Goal: Information Seeking & Learning: Learn about a topic

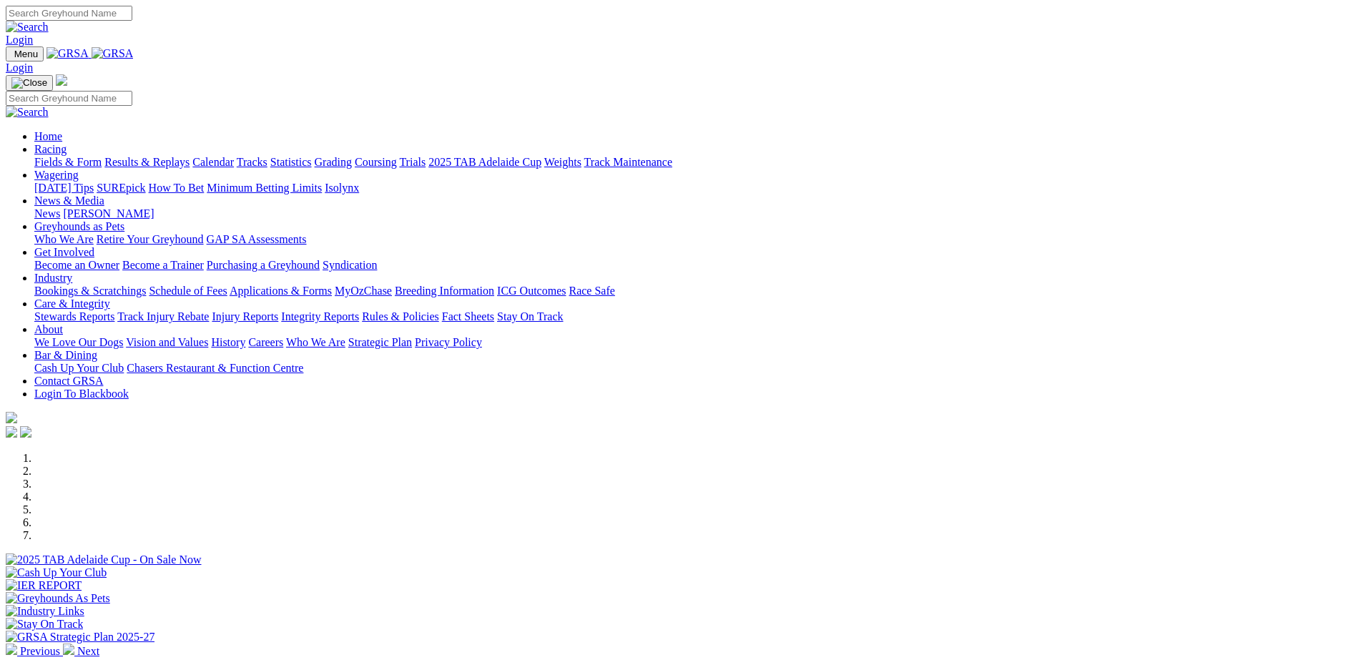
scroll to position [402, 0]
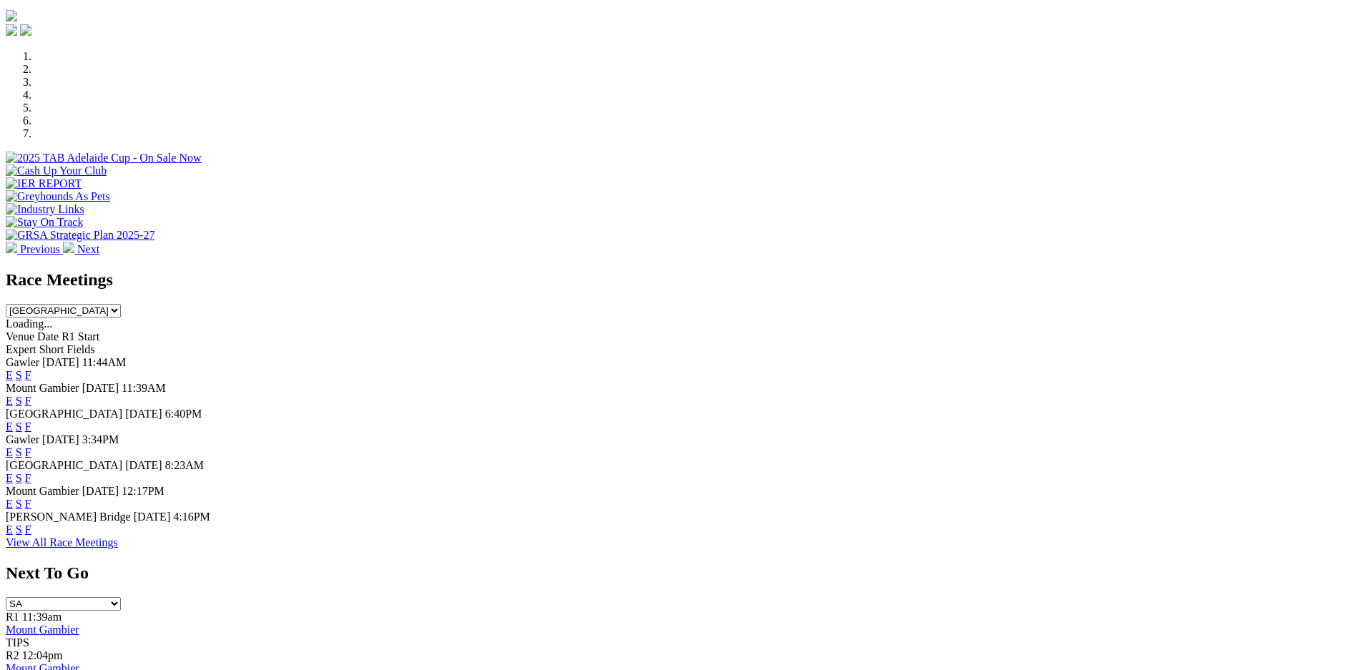
click at [31, 446] on link "F" at bounding box center [28, 452] width 6 height 12
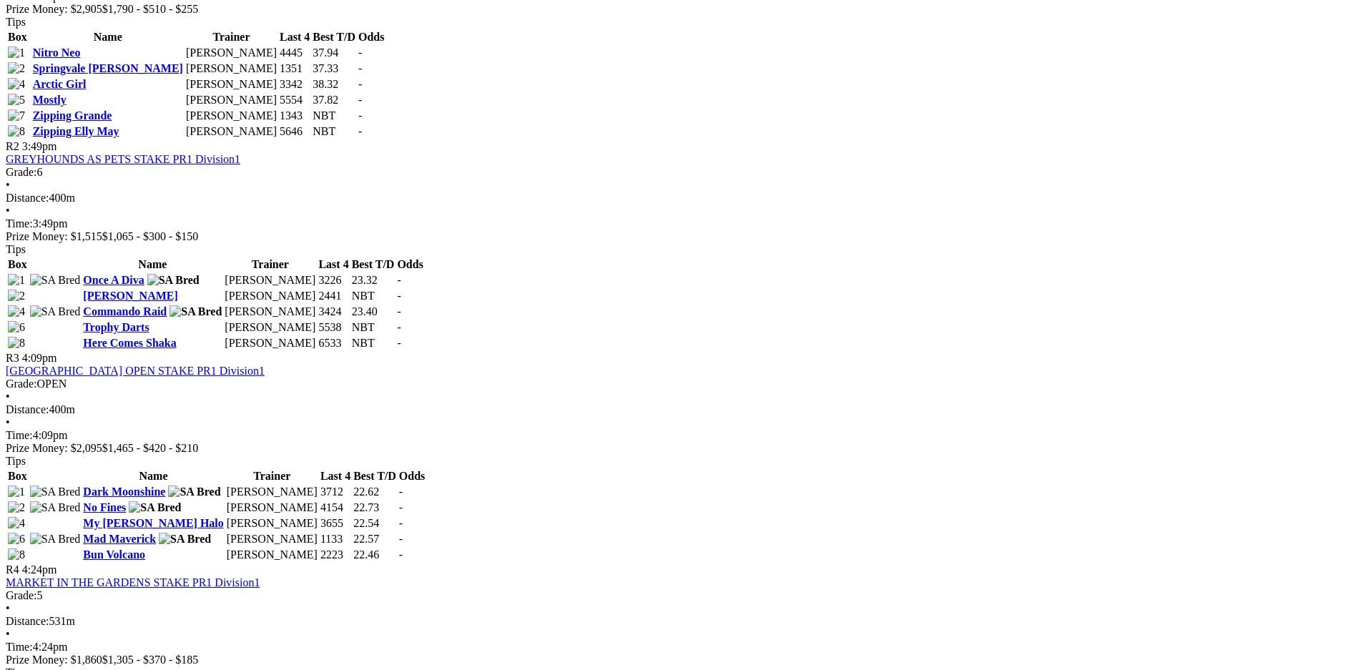
scroll to position [804, 0]
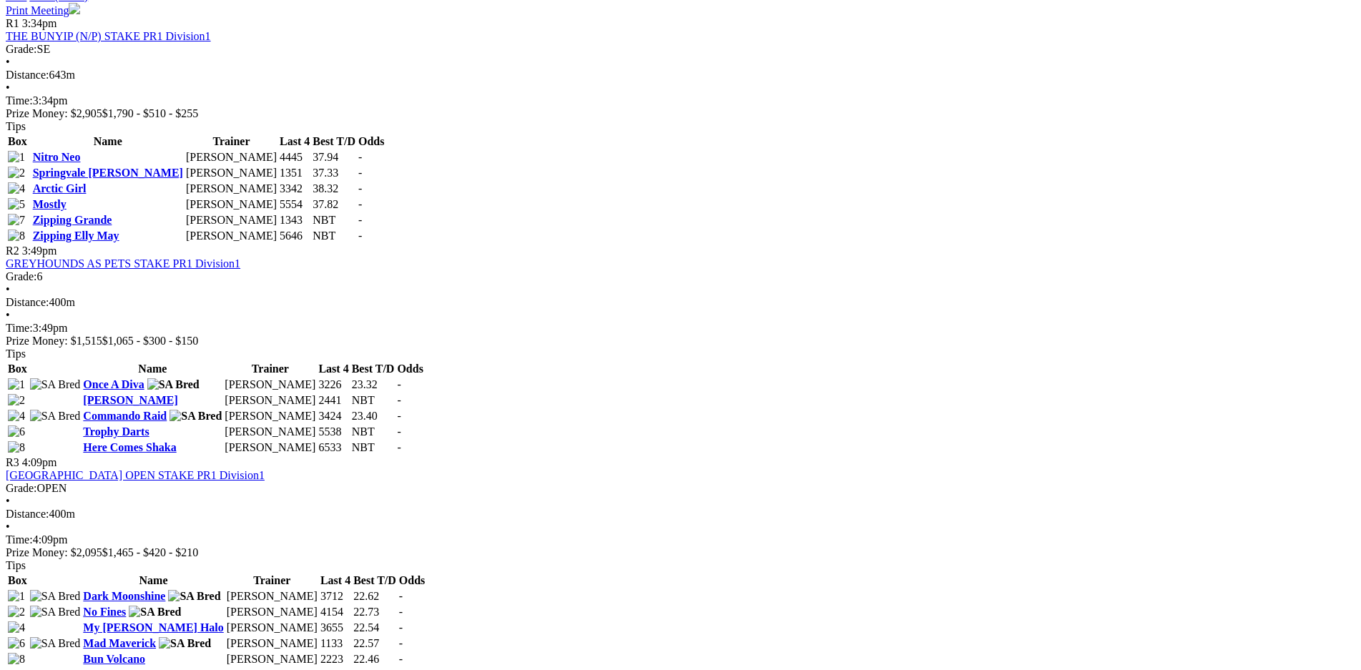
scroll to position [703, 0]
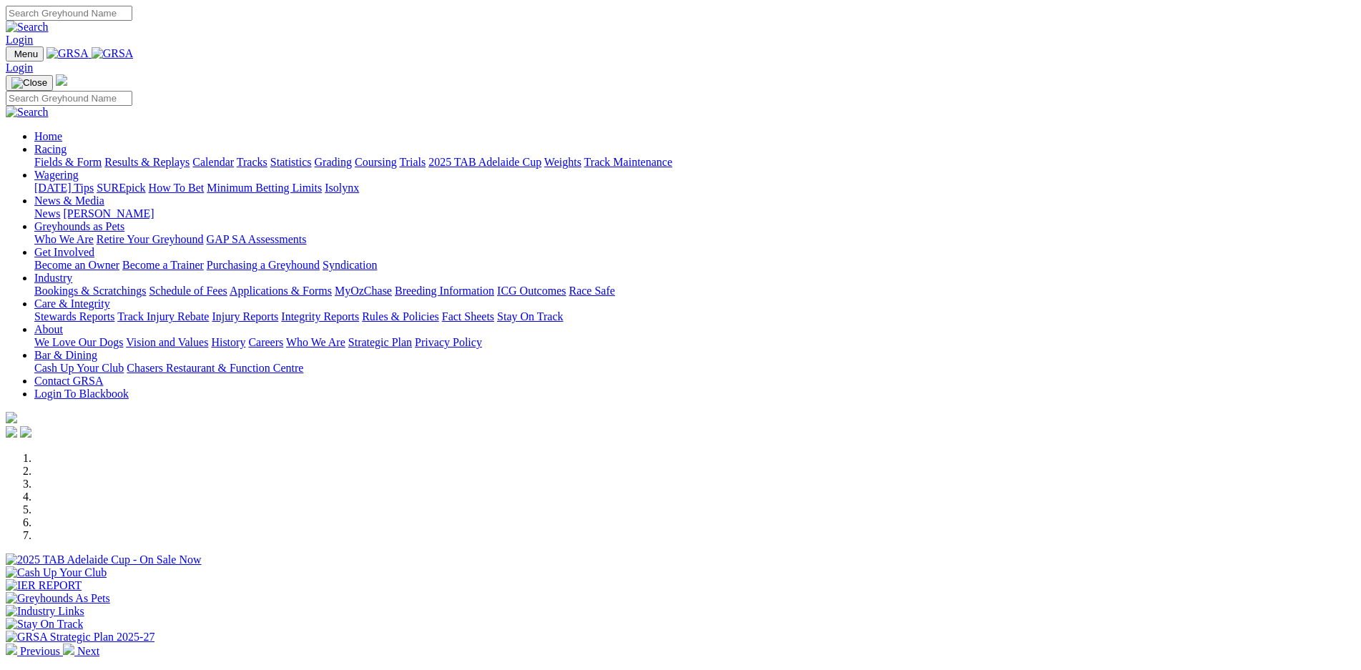
click at [190, 156] on link "Results & Replays" at bounding box center [146, 162] width 85 height 12
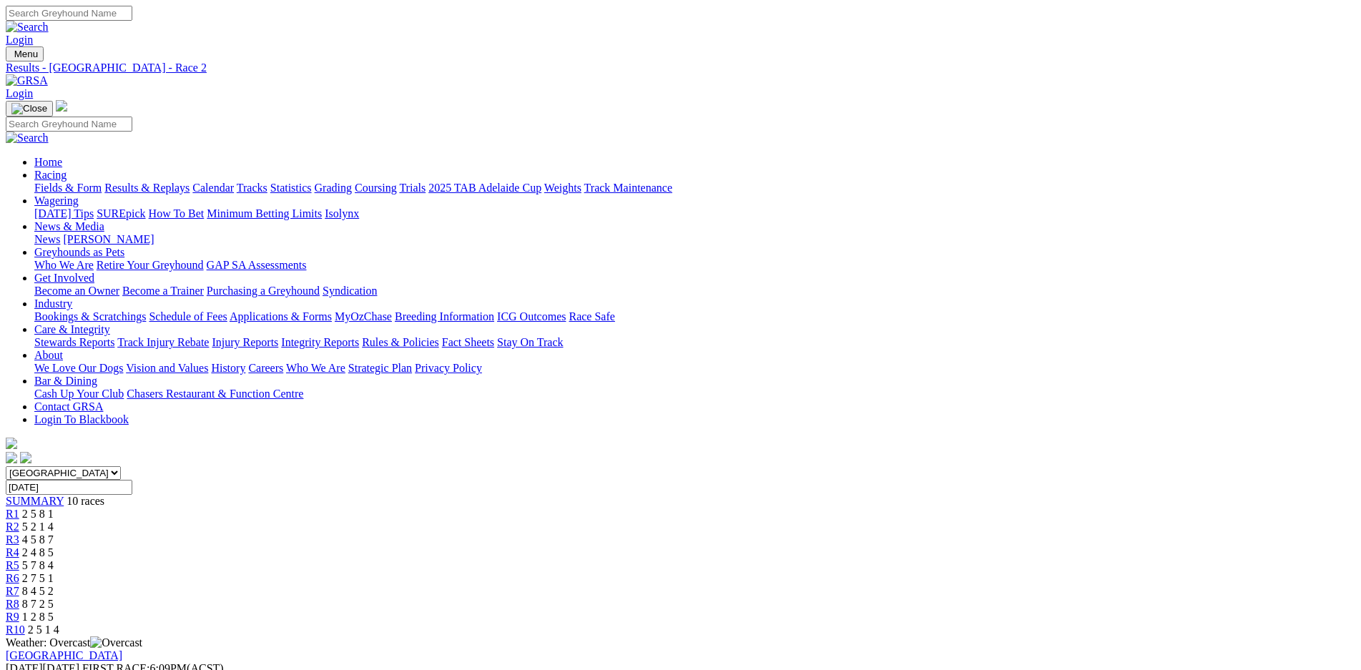
click at [19, 546] on link "R4" at bounding box center [13, 552] width 14 height 12
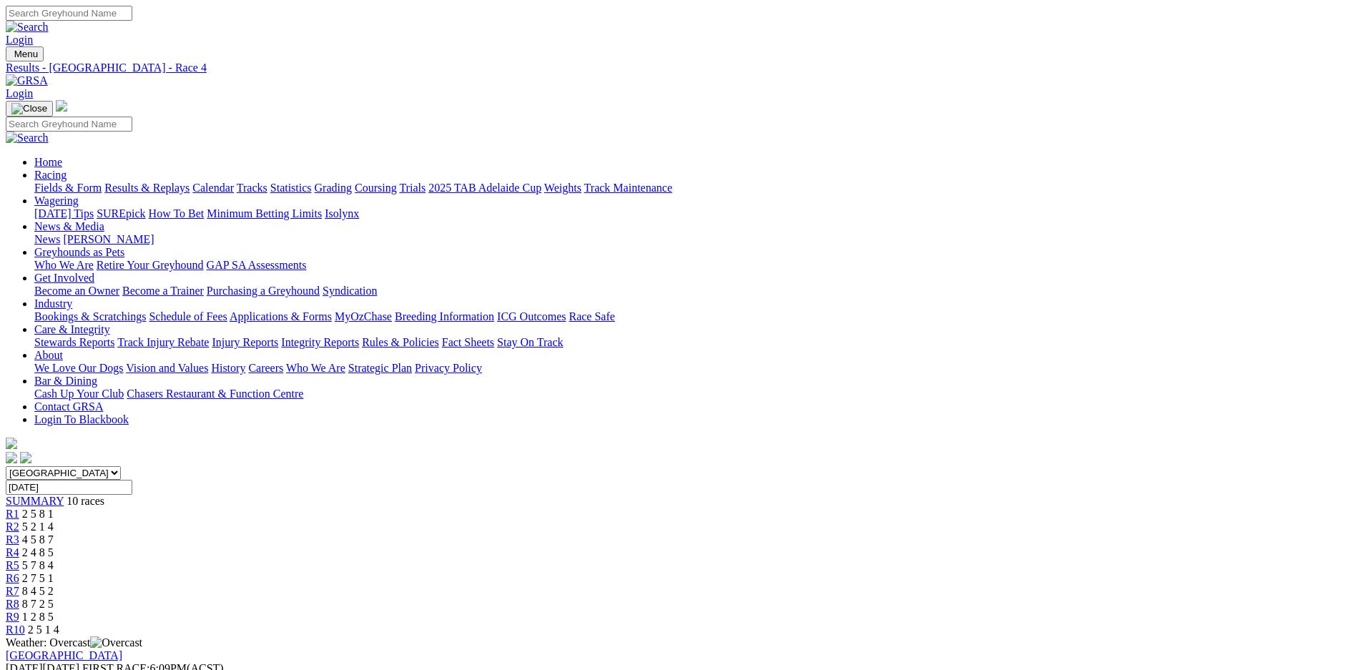
click at [581, 182] on link "Weights" at bounding box center [562, 188] width 37 height 12
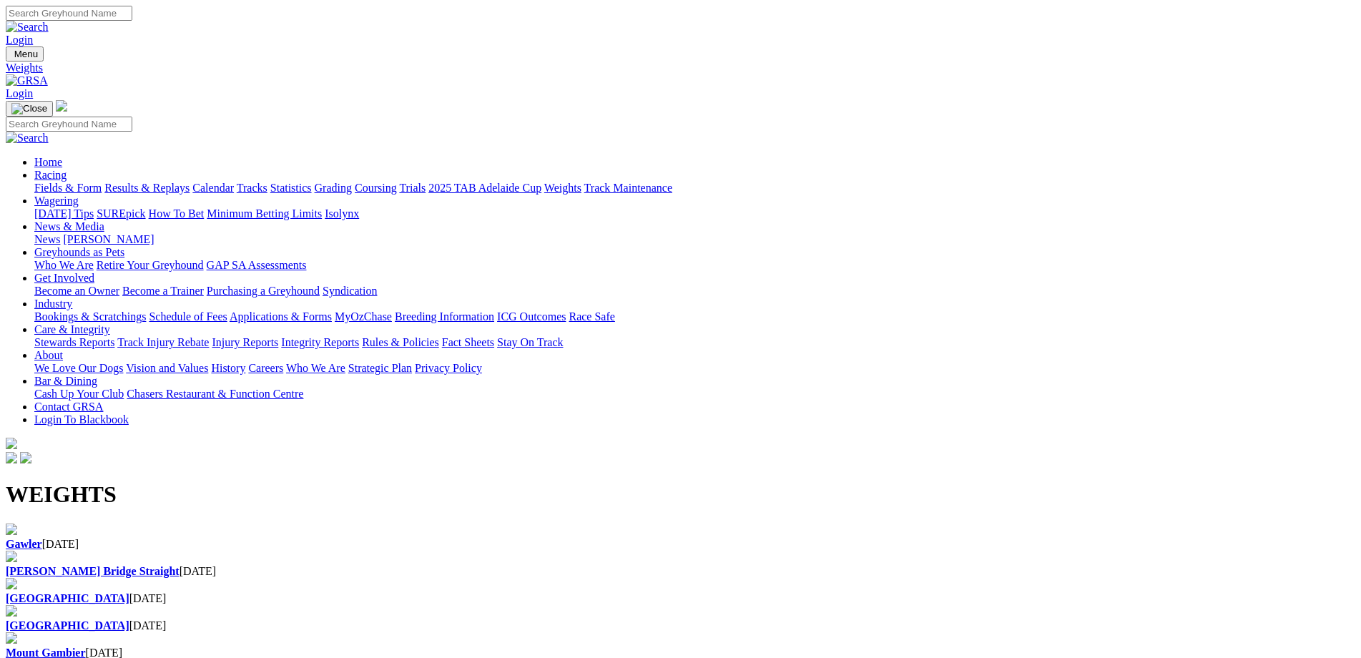
click at [850, 578] on div "Angle Park [DATE]" at bounding box center [680, 591] width 1349 height 27
click at [190, 182] on link "Results & Replays" at bounding box center [146, 188] width 85 height 12
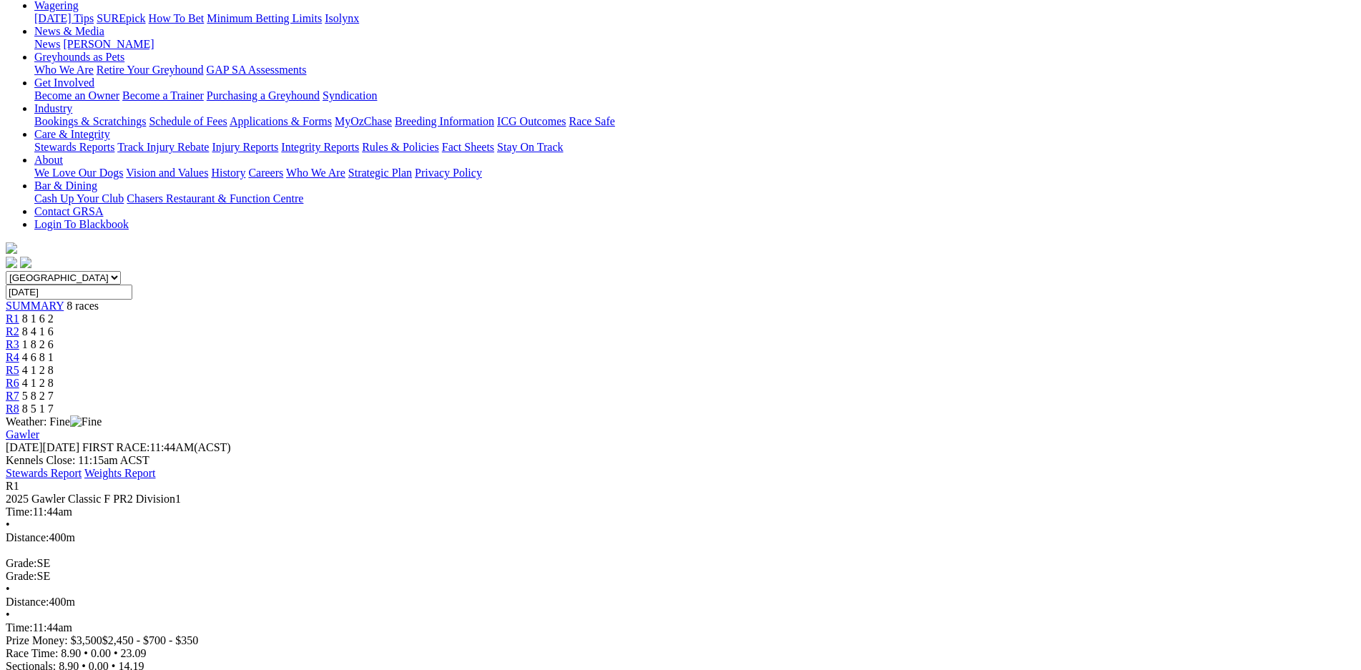
scroll to position [201, 0]
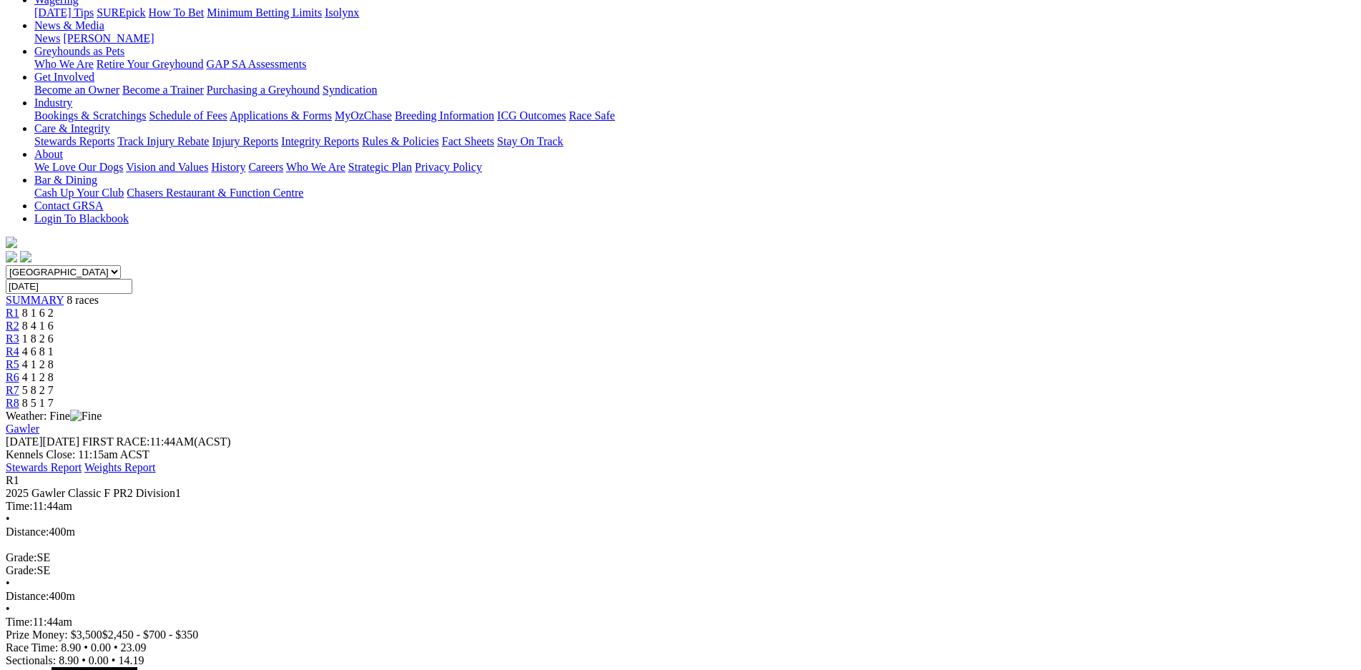
click at [481, 320] on div "R2 8 4 1 6" at bounding box center [680, 326] width 1349 height 13
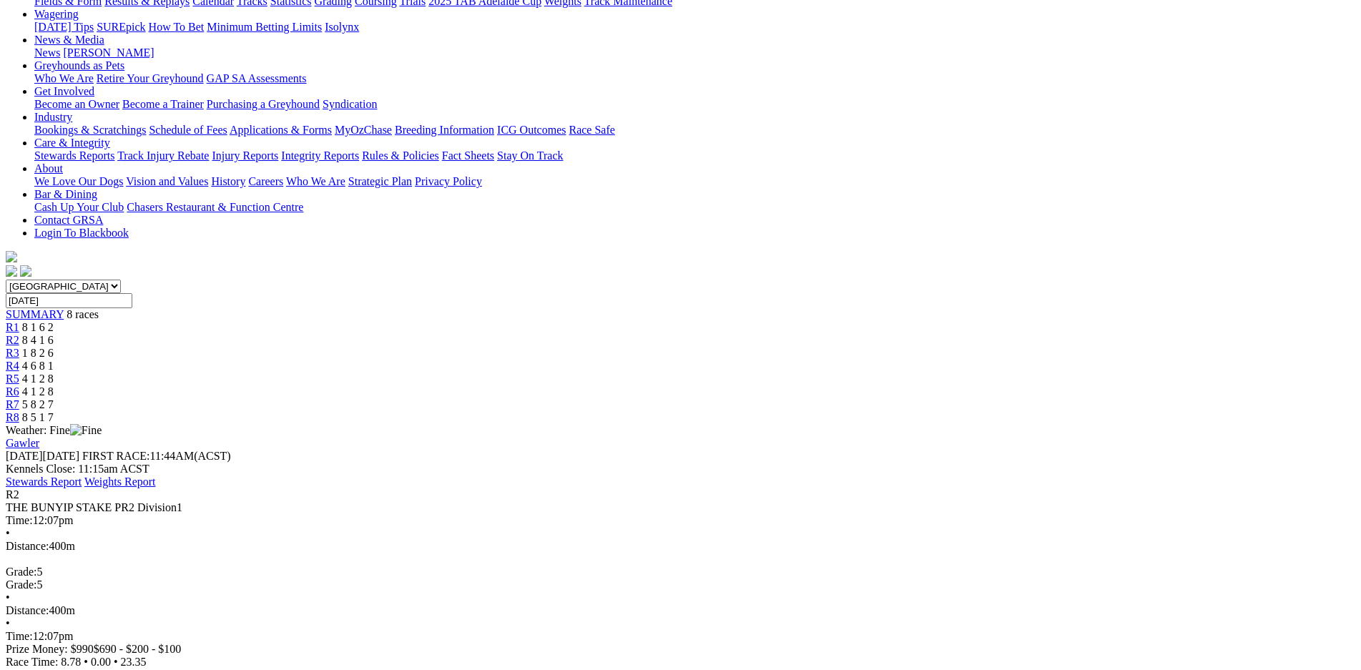
scroll to position [202, 0]
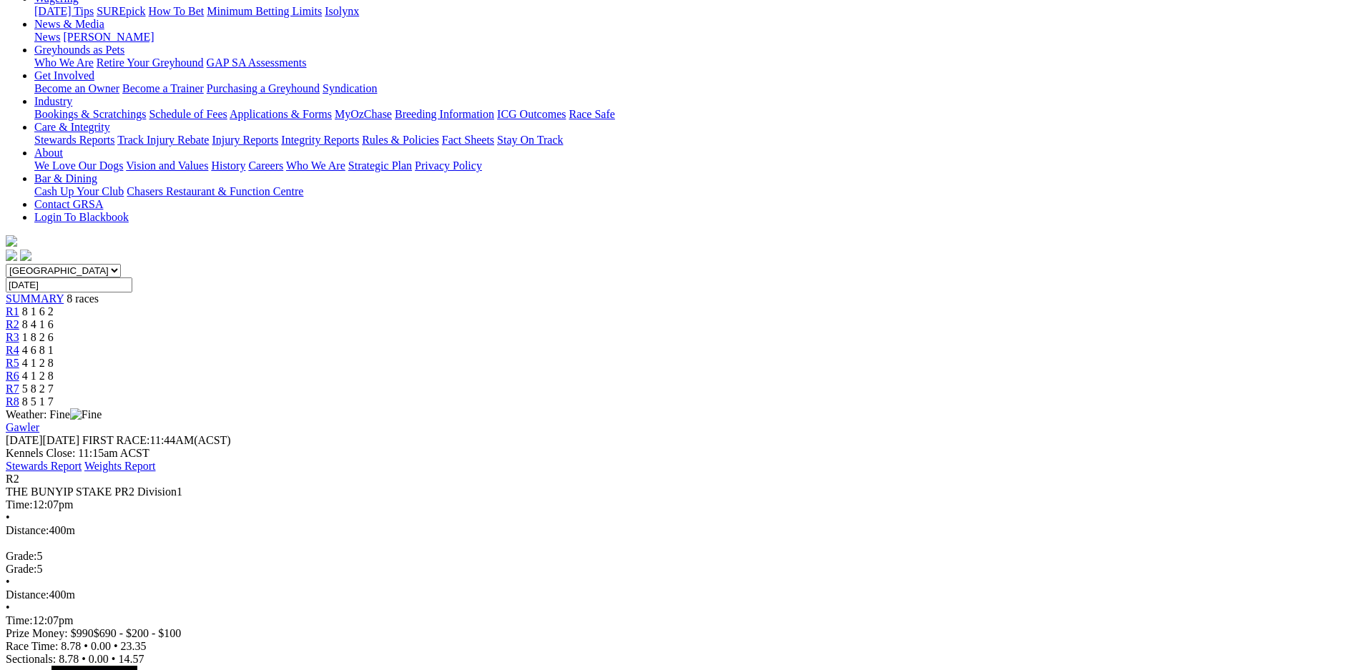
click at [19, 331] on link "R3" at bounding box center [13, 337] width 14 height 12
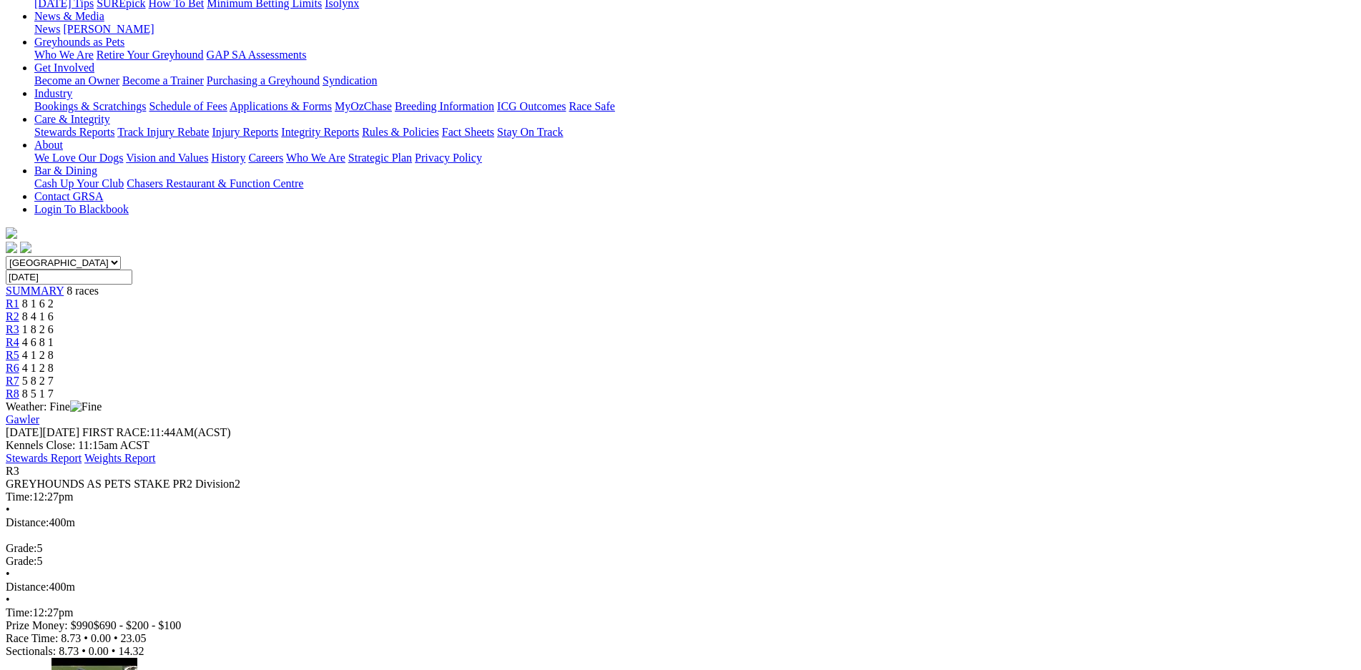
scroll to position [201, 0]
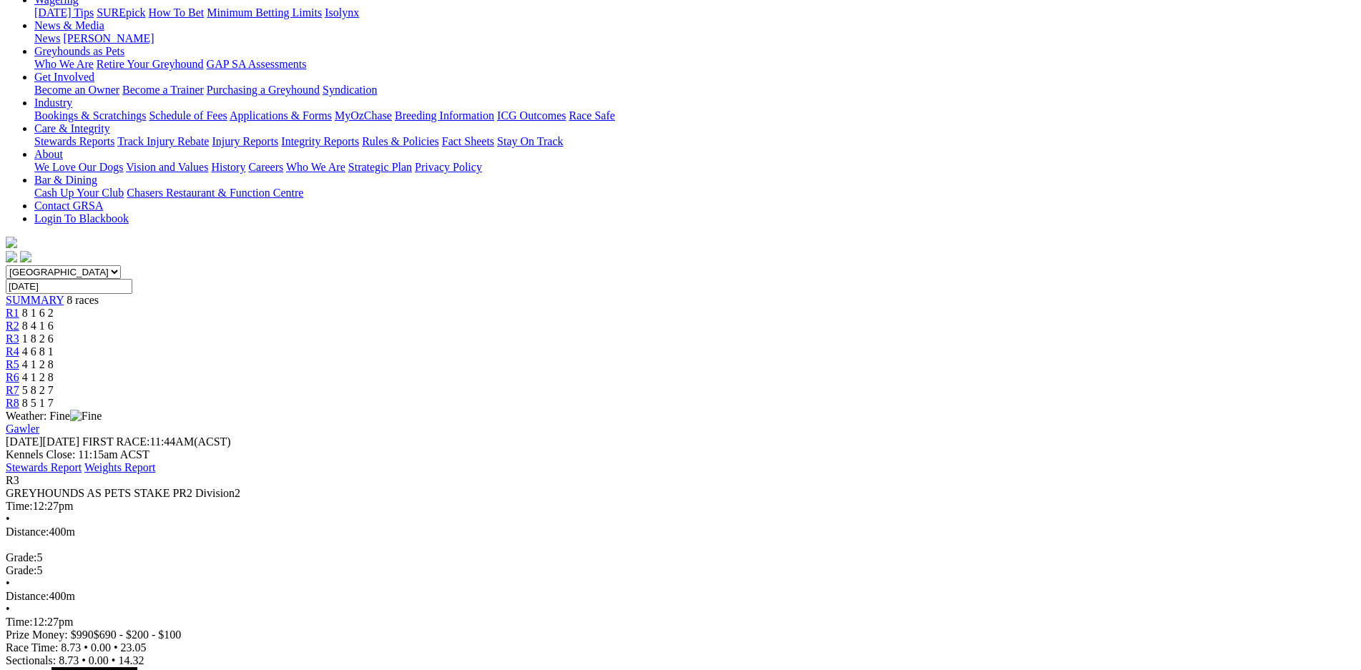
click at [19, 345] on link "R4" at bounding box center [13, 351] width 14 height 12
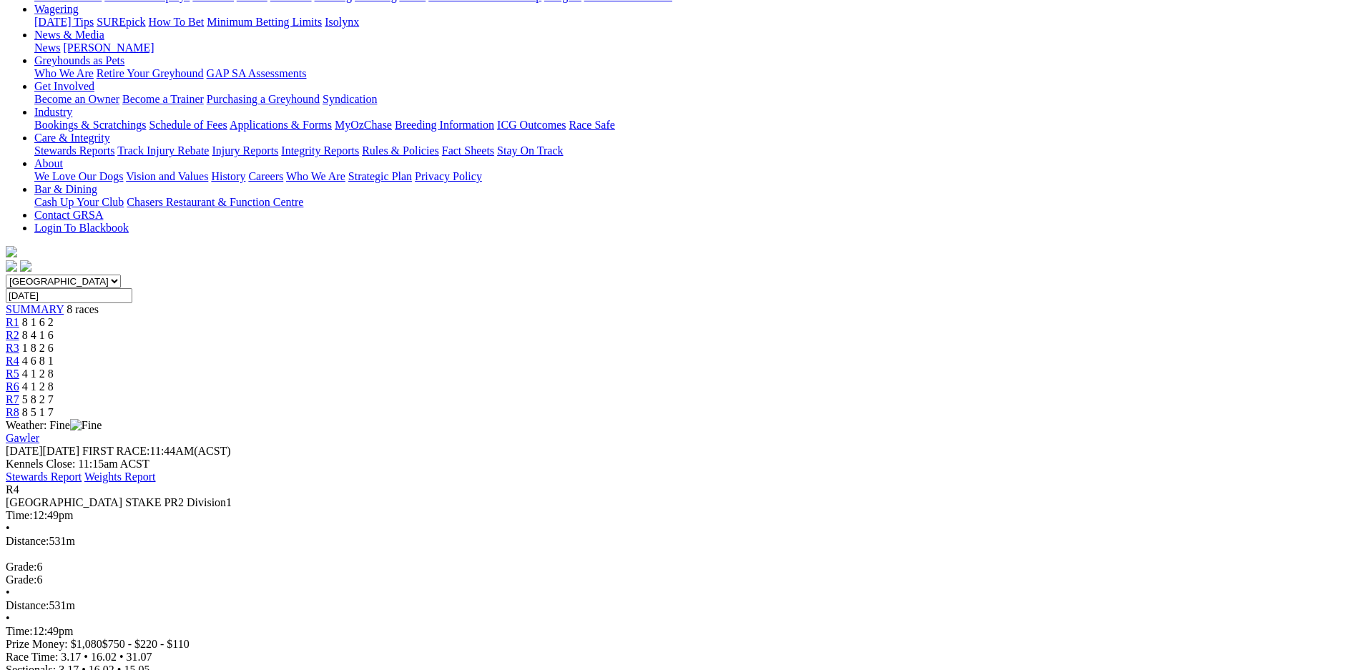
scroll to position [201, 0]
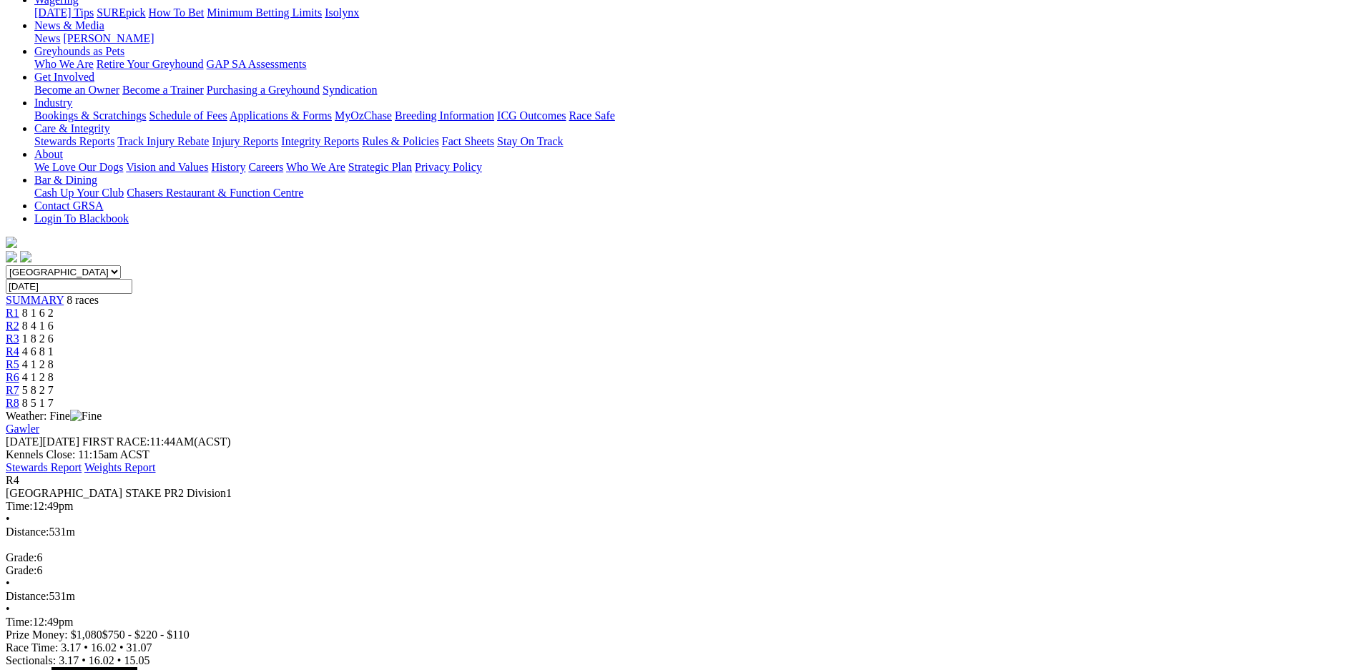
click at [54, 358] on span "4 1 2 8" at bounding box center [37, 364] width 31 height 12
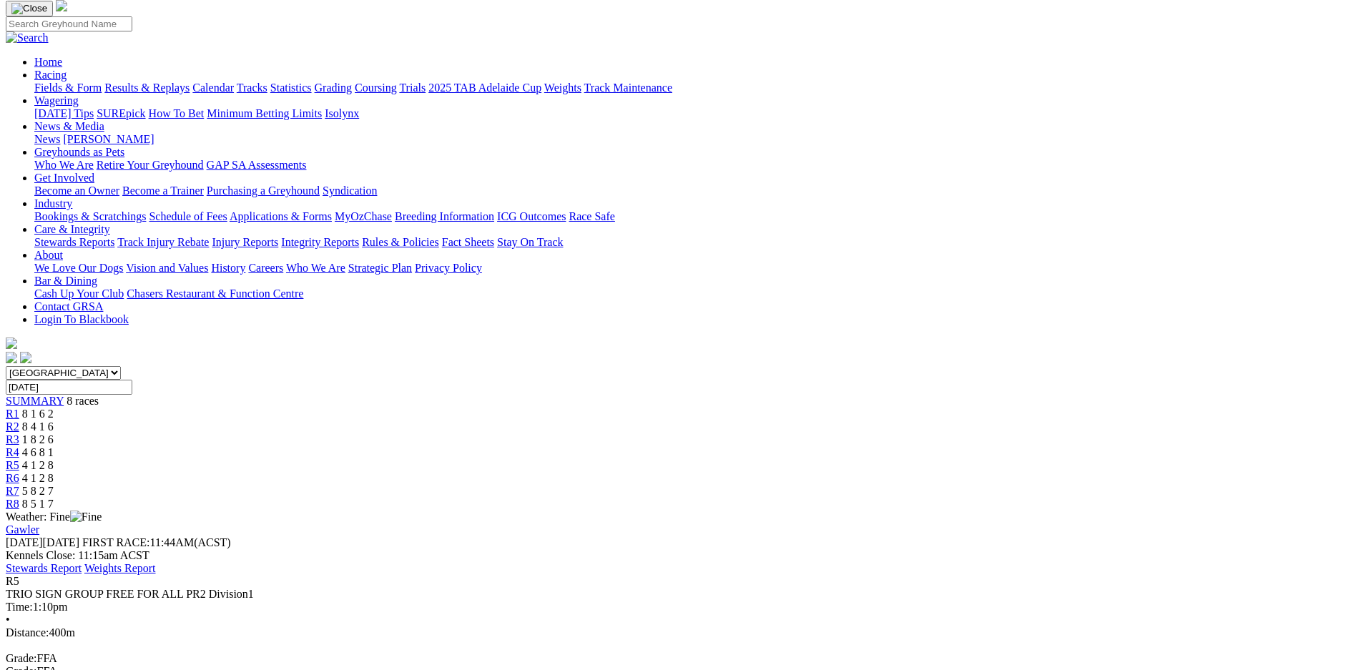
click at [19, 472] on link "R6" at bounding box center [13, 478] width 14 height 12
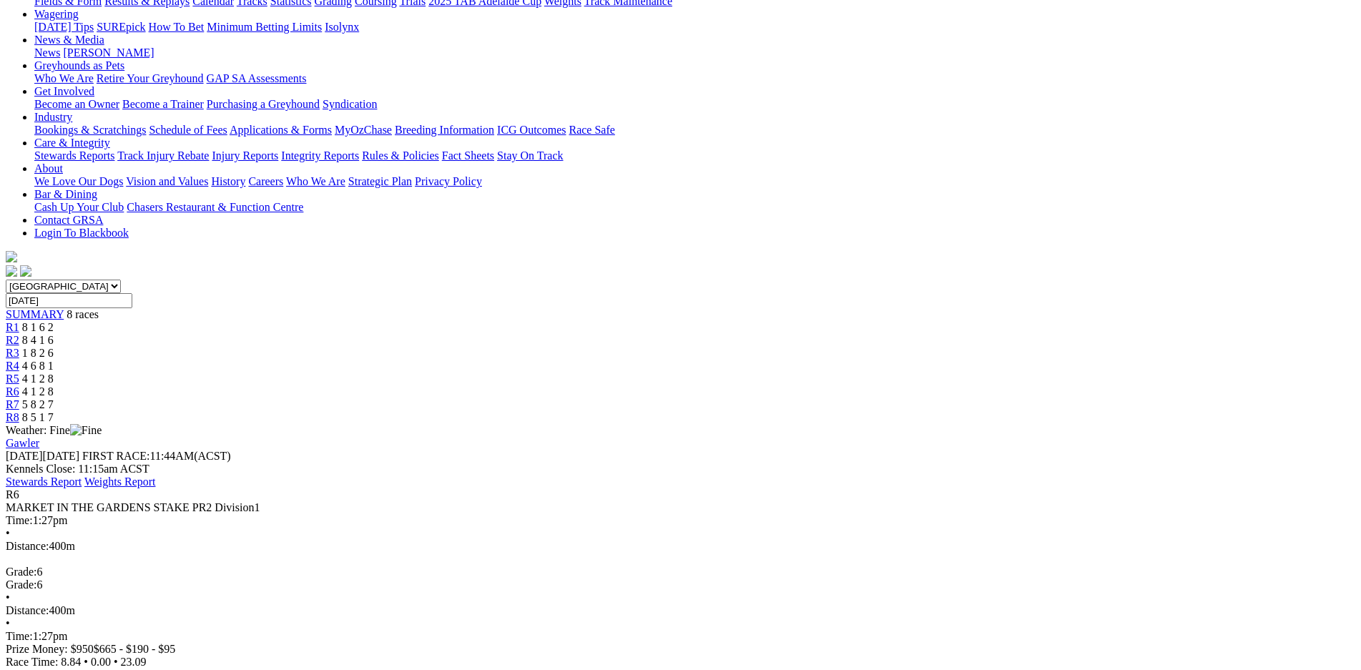
scroll to position [201, 0]
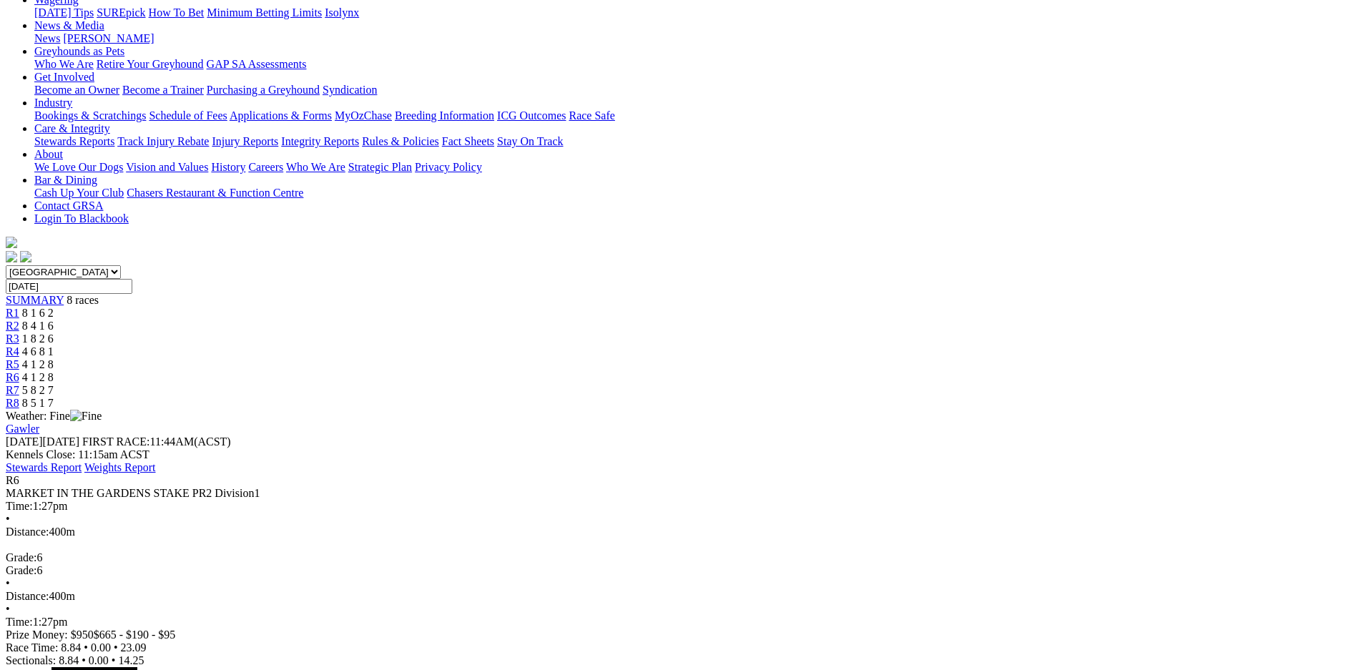
click at [976, 384] on div "R7 5 8 2 7" at bounding box center [680, 390] width 1349 height 13
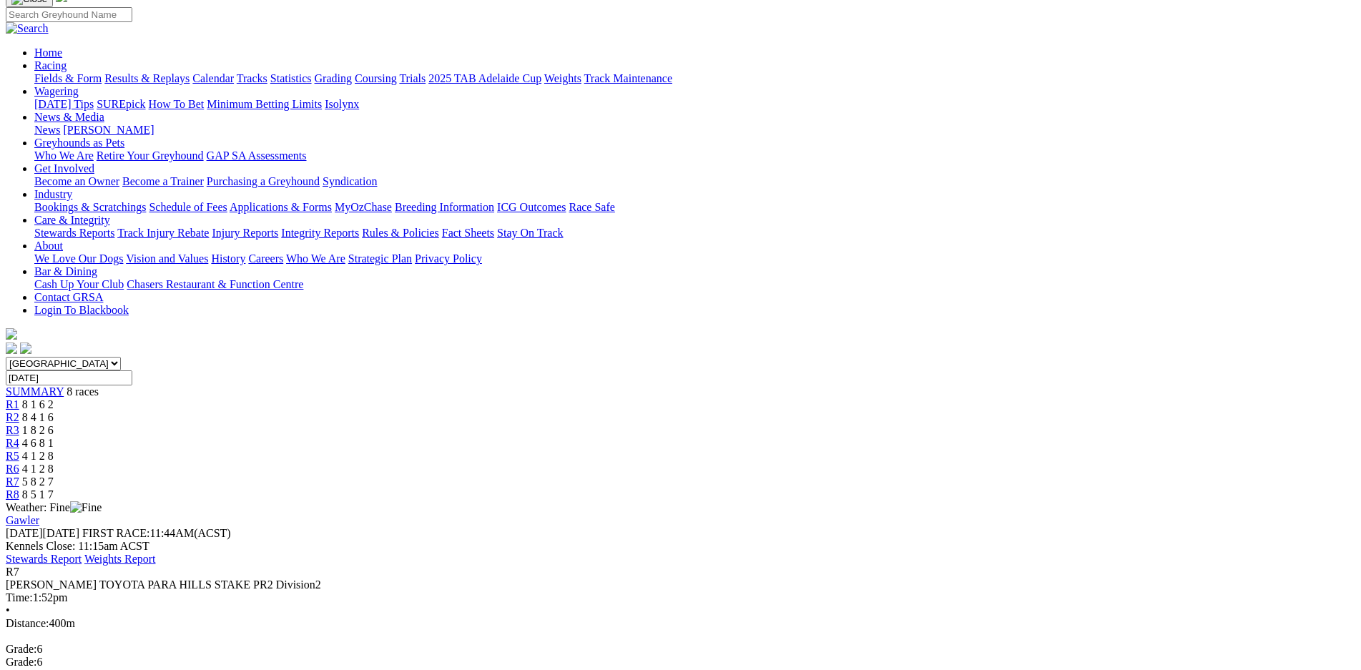
scroll to position [100, 0]
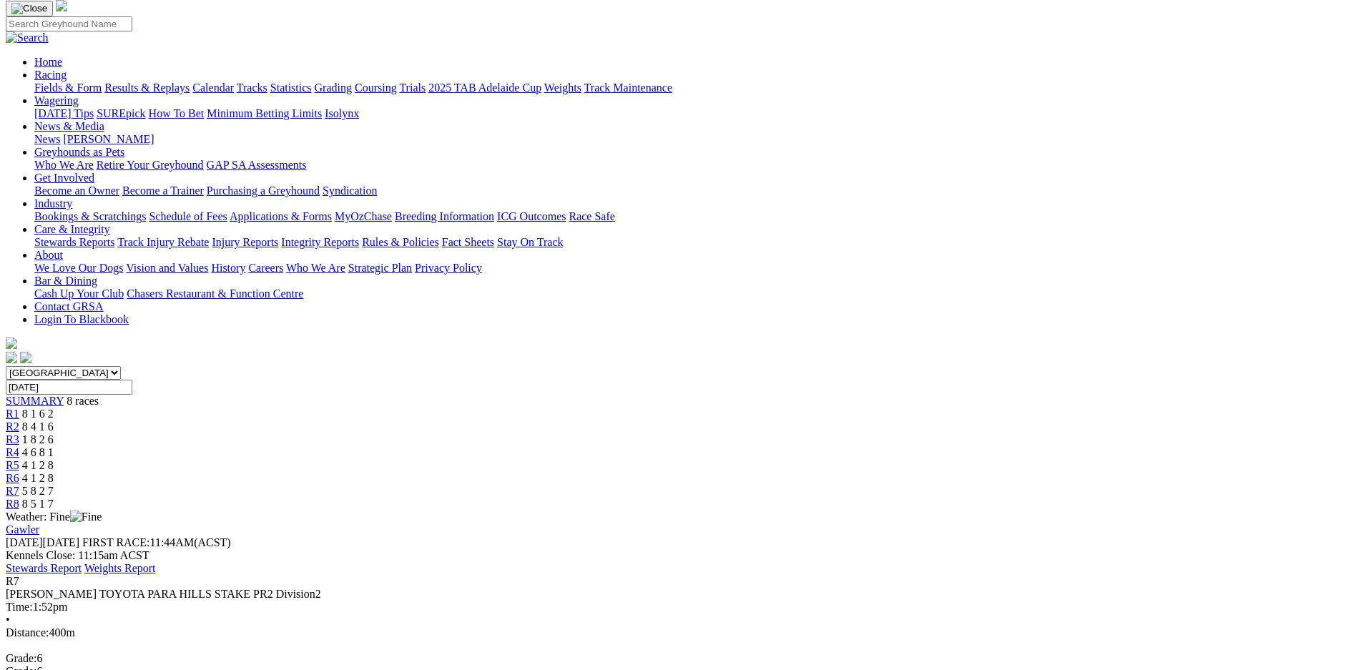
click at [1082, 498] on div "R8 8 5 1 7" at bounding box center [680, 504] width 1349 height 13
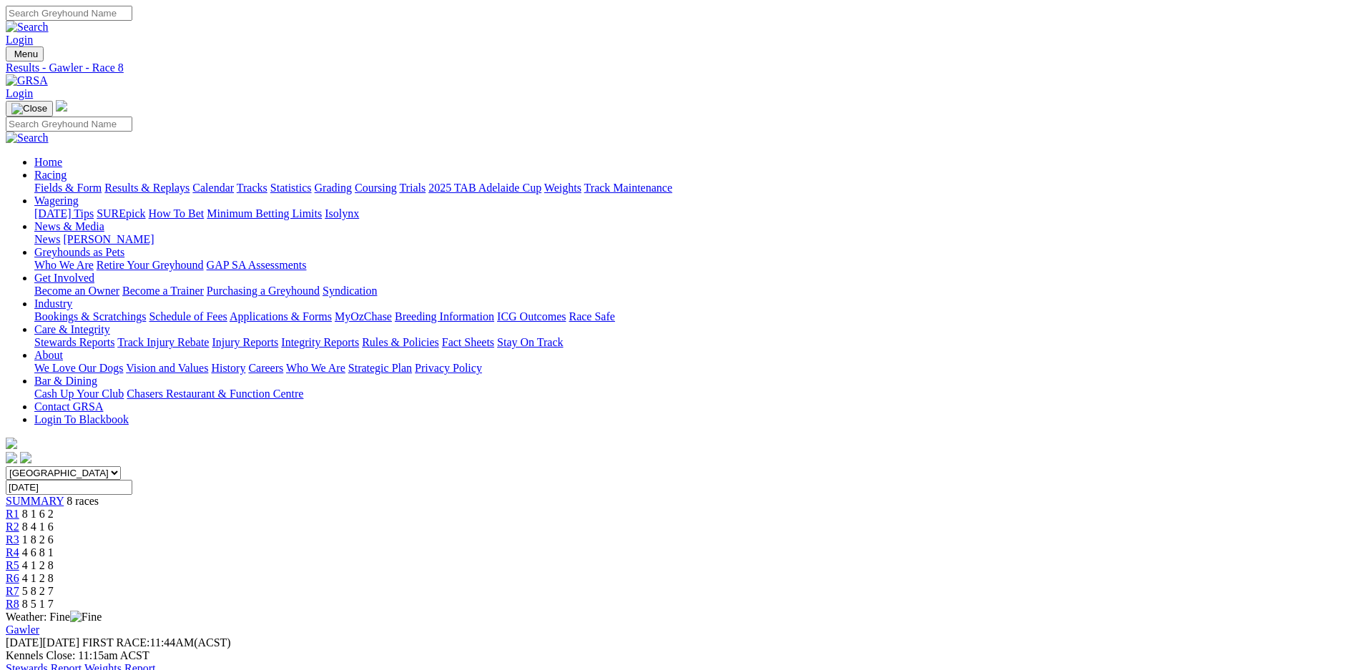
drag, startPoint x: 64, startPoint y: 1, endPoint x: 298, endPoint y: 112, distance: 258.8
click at [190, 182] on link "Results & Replays" at bounding box center [146, 188] width 85 height 12
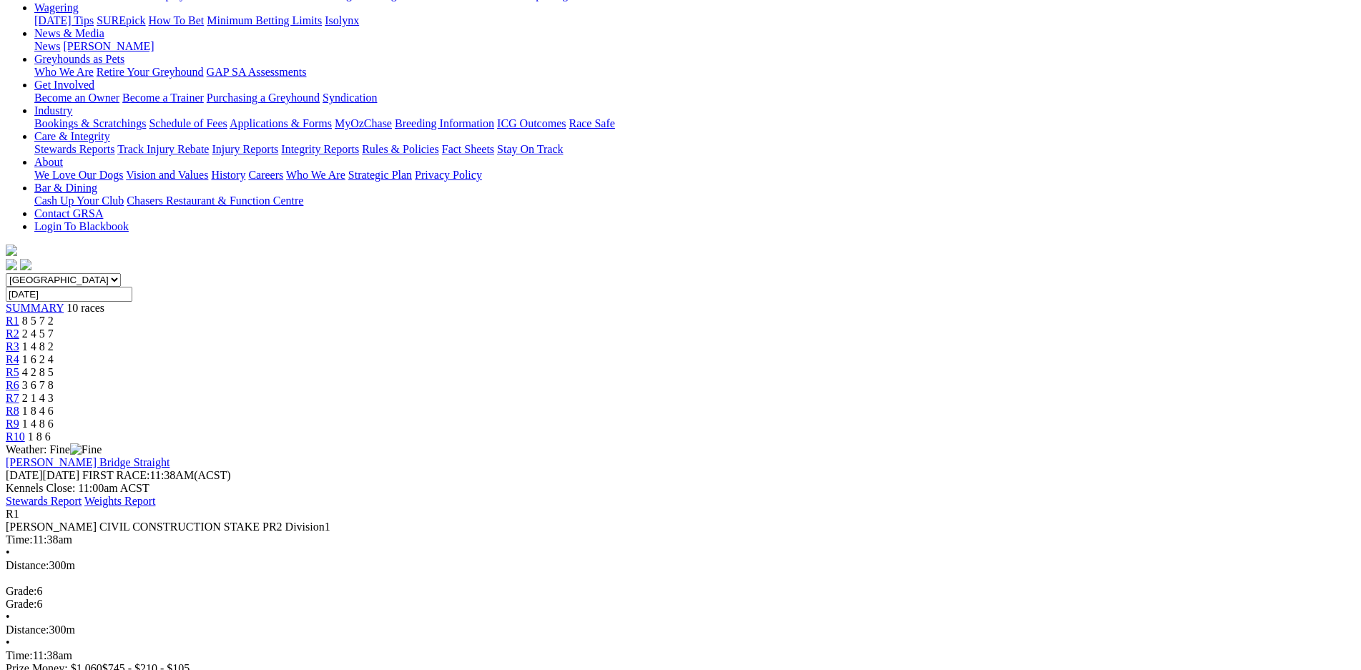
scroll to position [201, 0]
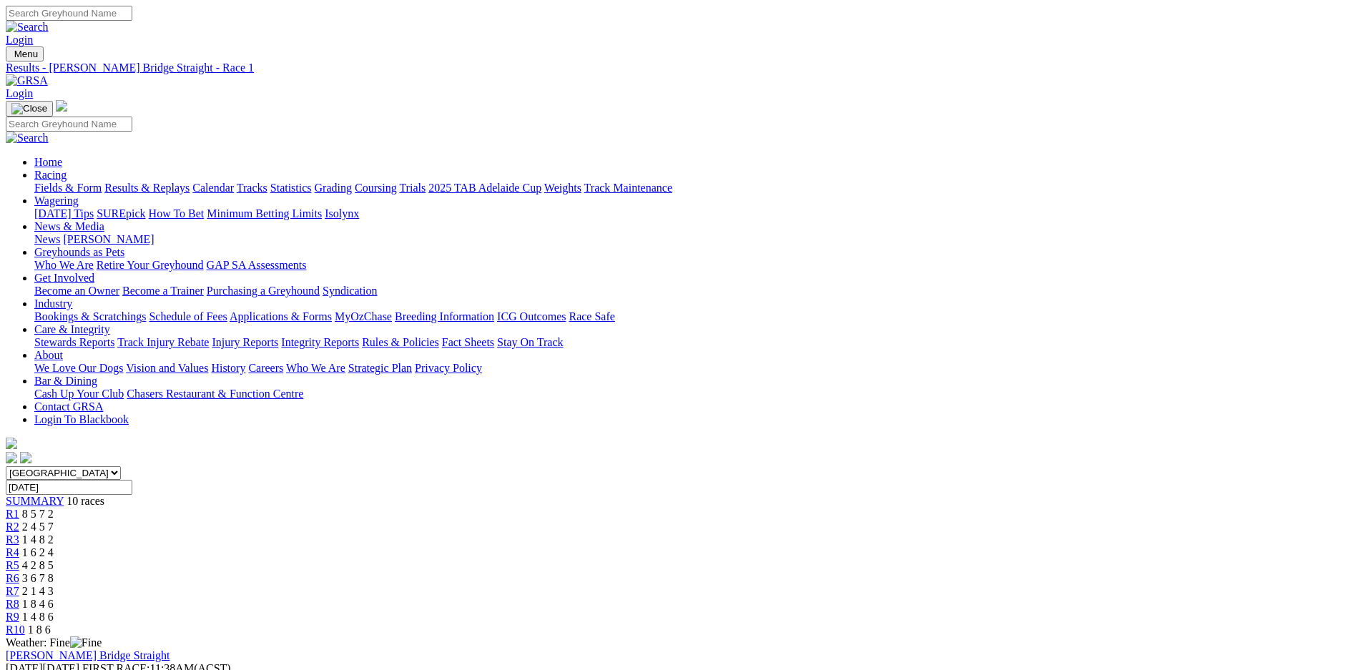
scroll to position [0, 0]
click at [234, 182] on link "Calendar" at bounding box center [212, 188] width 41 height 12
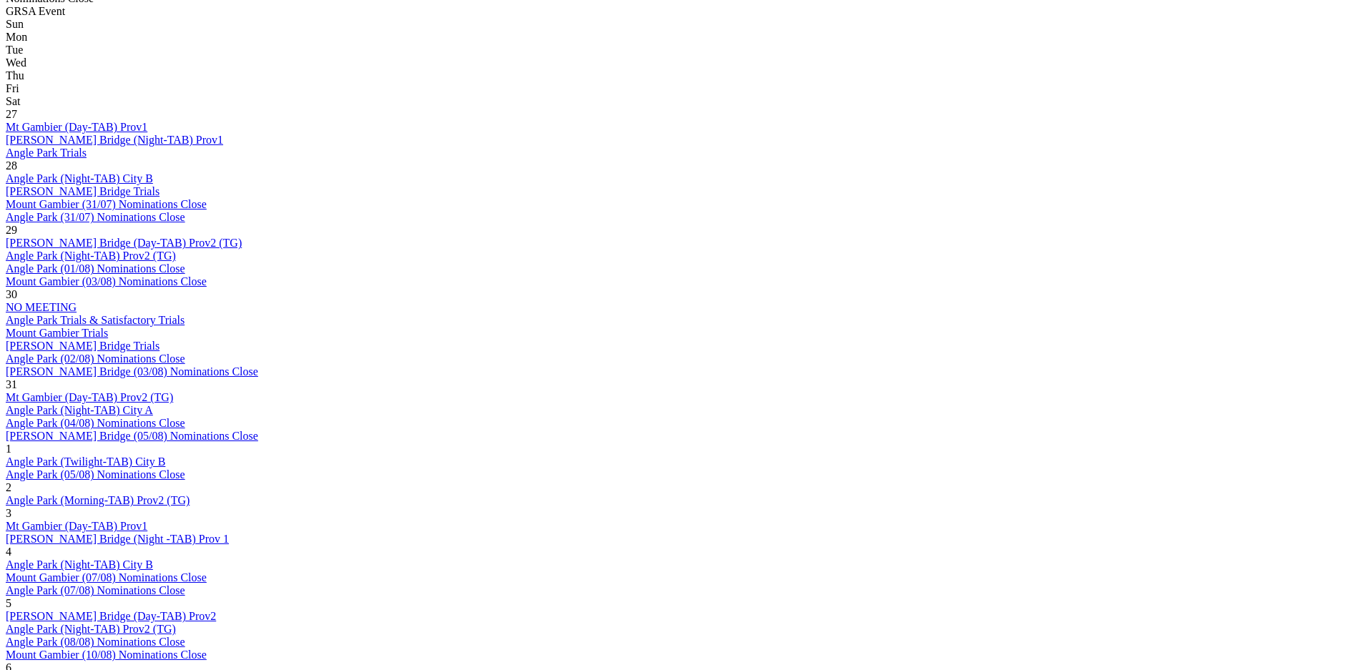
scroll to position [703, 0]
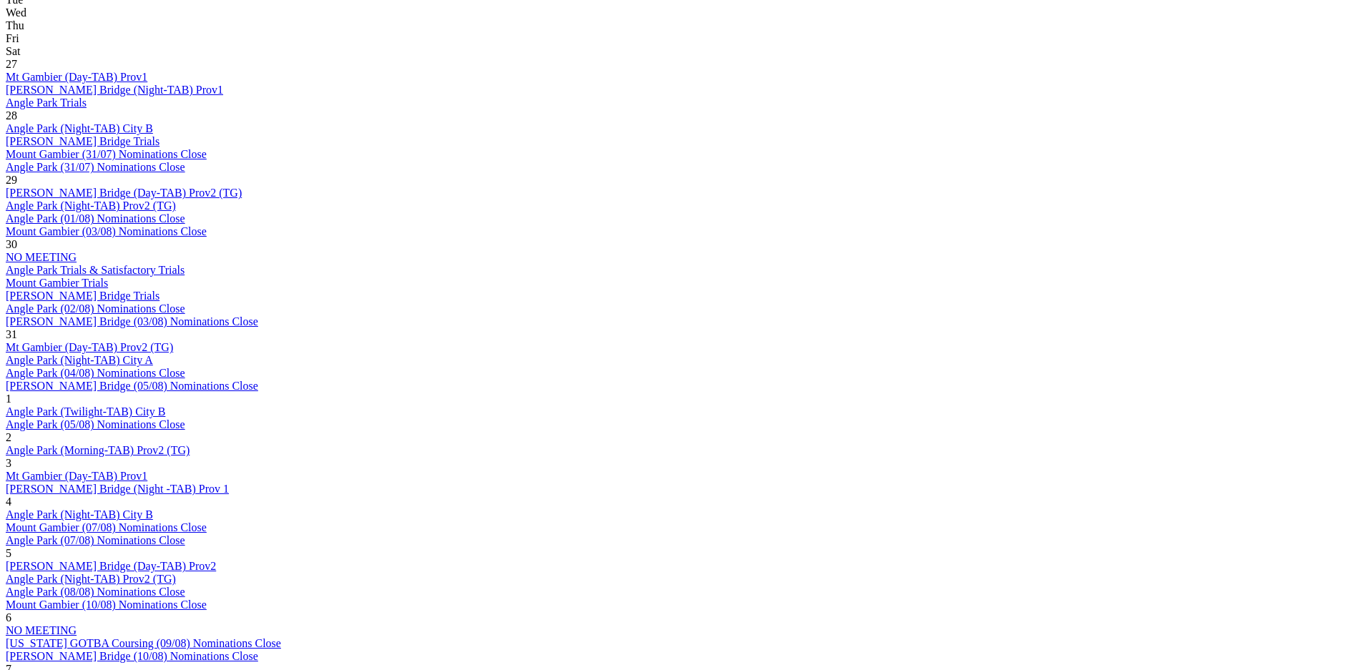
scroll to position [804, 0]
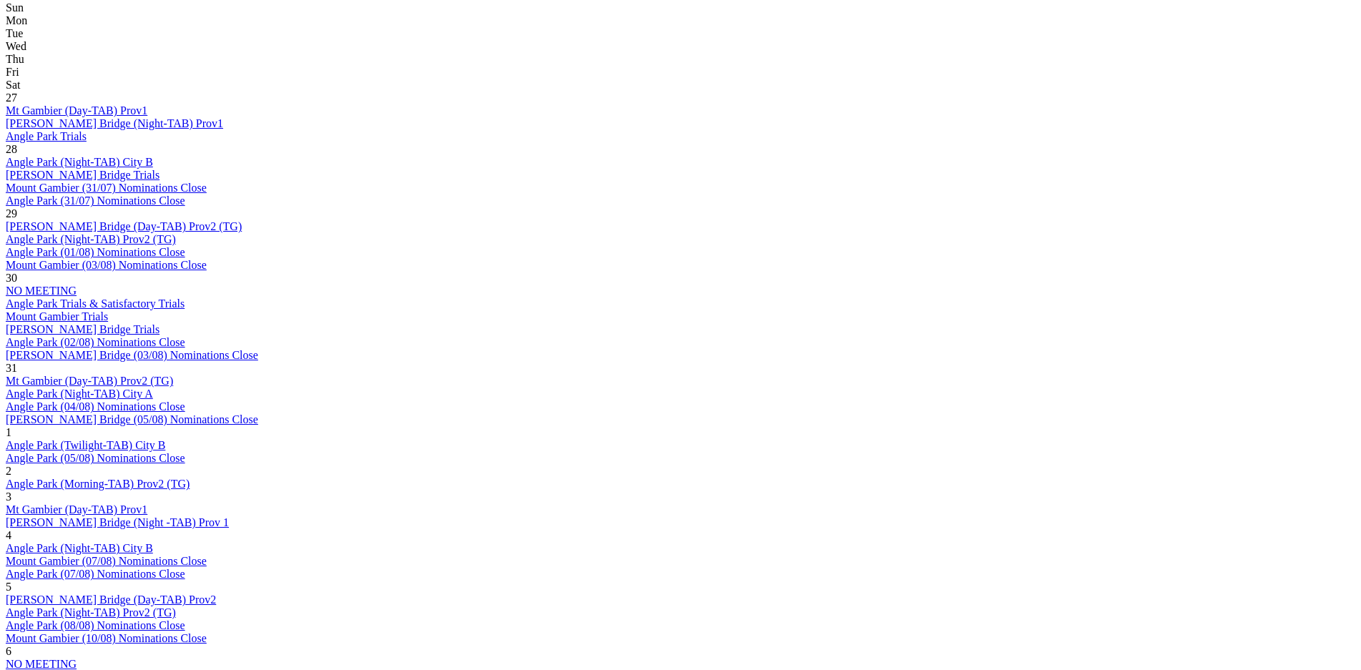
scroll to position [703, 0]
